Goal: Communication & Community: Answer question/provide support

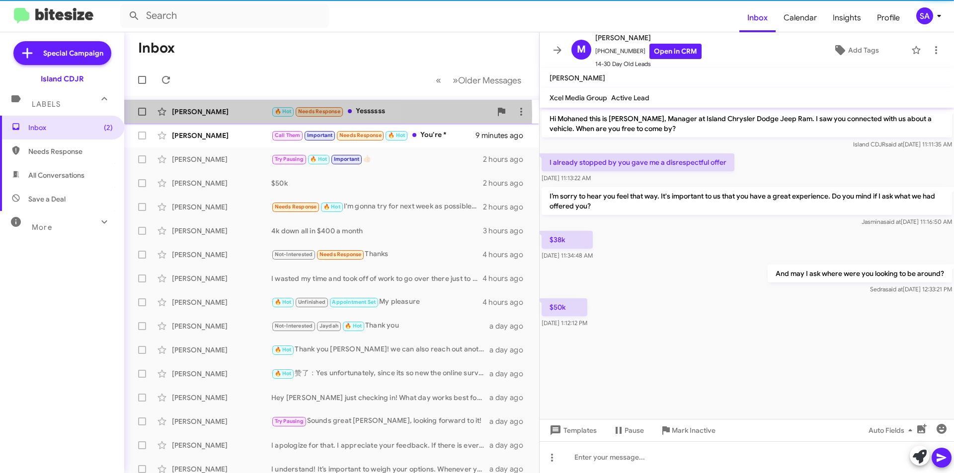
click at [214, 115] on div "[PERSON_NAME]" at bounding box center [221, 112] width 99 height 10
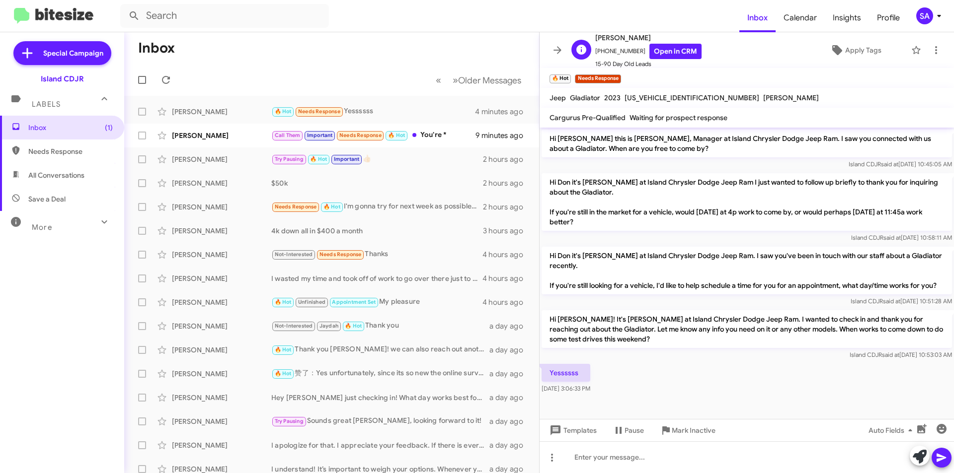
click at [610, 47] on span "[PHONE_NUMBER] Open in CRM" at bounding box center [648, 51] width 106 height 15
copy span "16478078104"
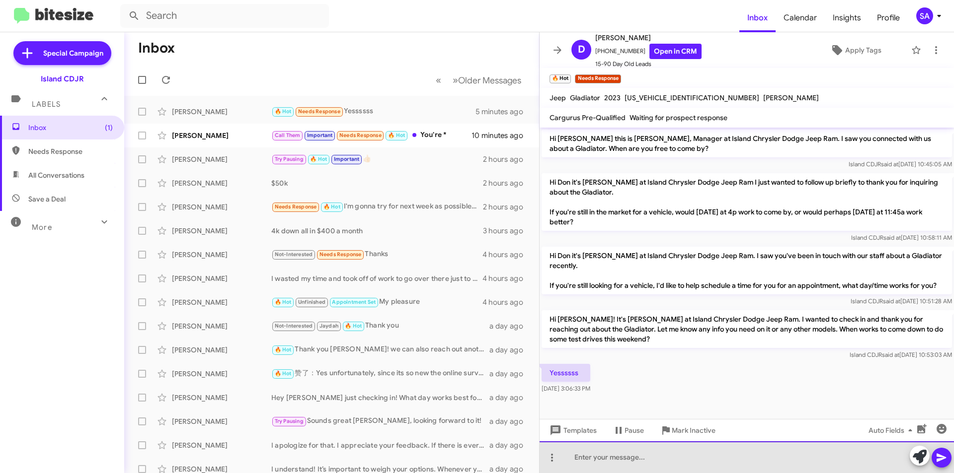
click at [620, 450] on div at bounding box center [746, 458] width 414 height 32
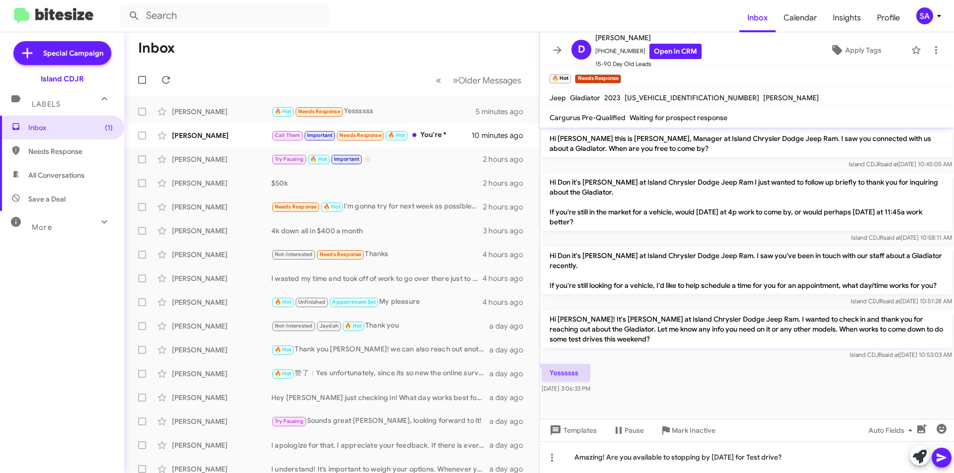
click at [944, 458] on icon at bounding box center [941, 458] width 12 height 12
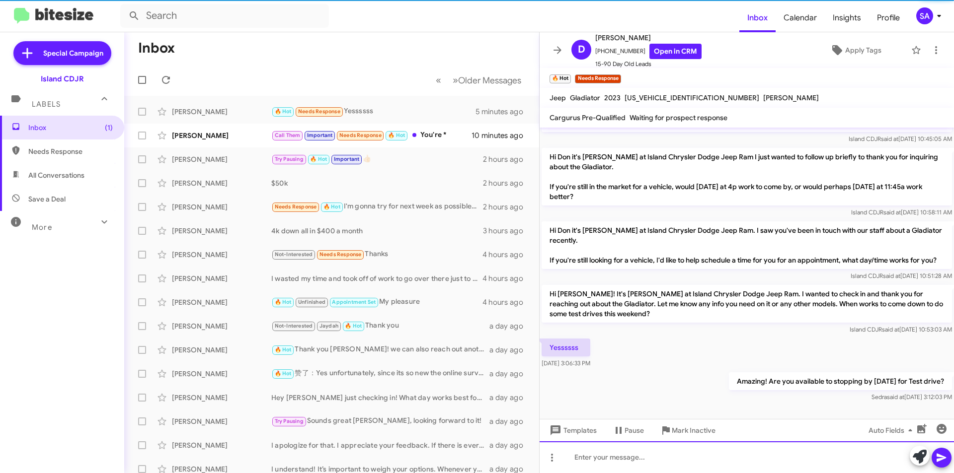
scroll to position [35, 0]
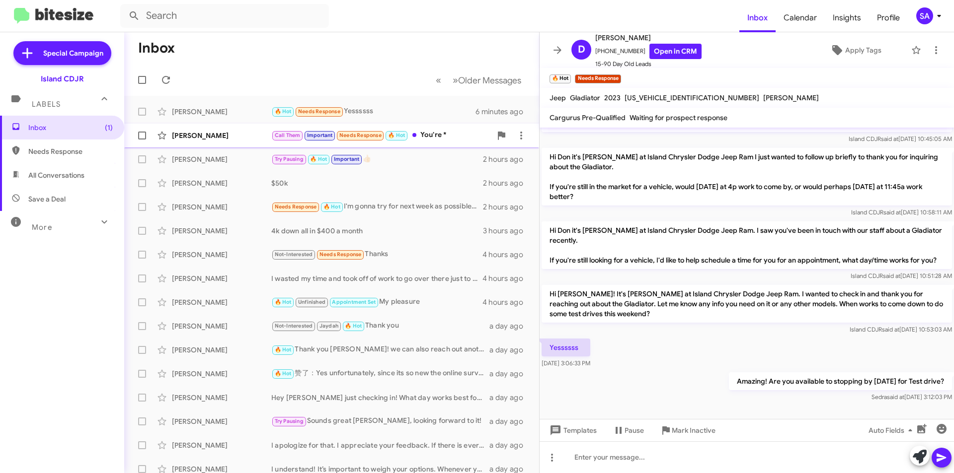
click at [211, 132] on div "[PERSON_NAME]" at bounding box center [221, 136] width 99 height 10
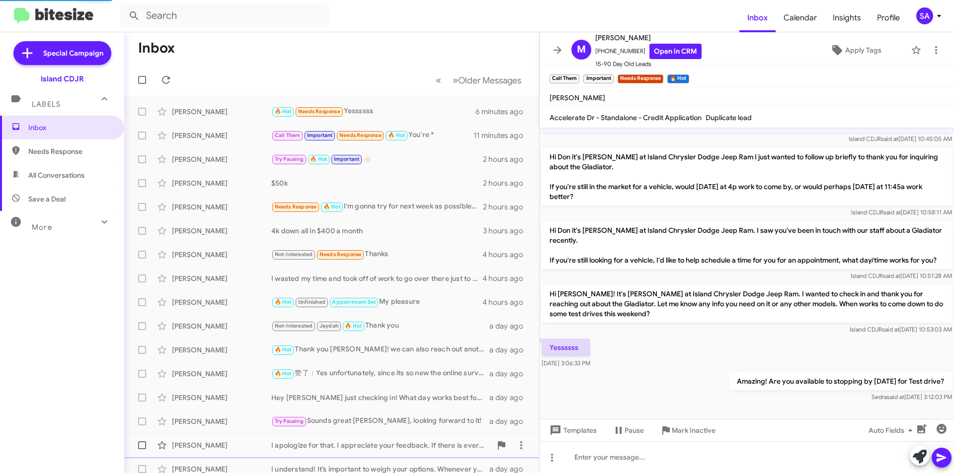
scroll to position [91, 0]
